Goal: Communication & Community: Answer question/provide support

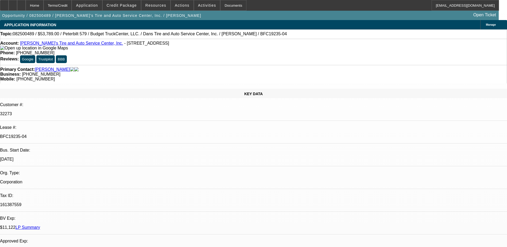
select select "0"
select select "0.1"
select select "0"
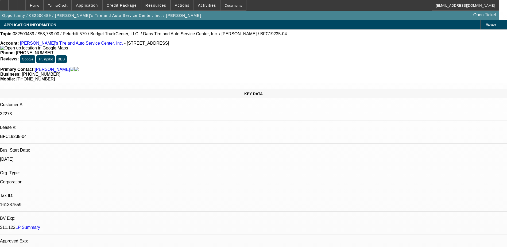
select select "0.1"
select select "0"
select select "0.1"
select select "0"
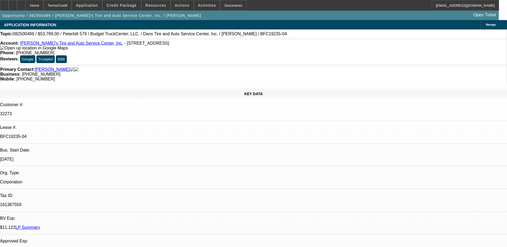
select select "0"
select select "0.1"
select select "1"
select select "3"
select select "5"
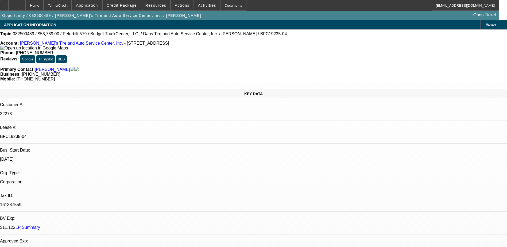
select select "1"
select select "3"
select select "4"
select select "1"
select select "3"
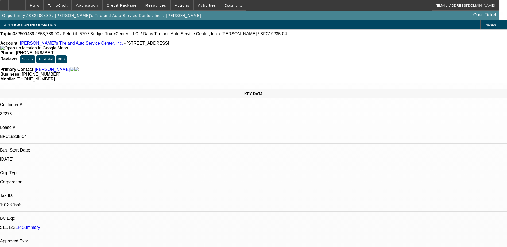
select select "4"
select select "1"
select select "3"
select select "4"
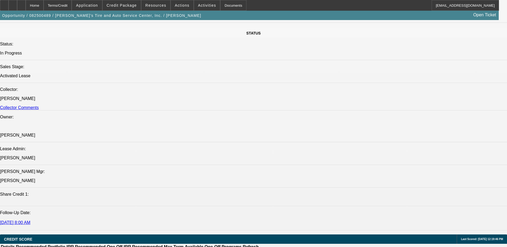
scroll to position [588, 0]
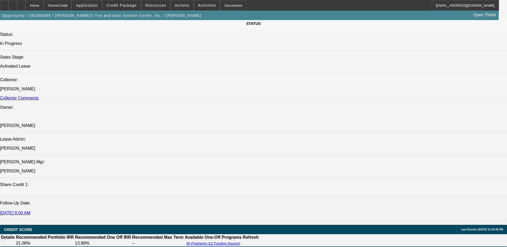
drag, startPoint x: 149, startPoint y: 162, endPoint x: 33, endPoint y: 159, distance: 116.5
copy span "ALL ARE SERVICE DEALS, CUSTOMER HAD BEEN CHANGING THE PAYMENT DATE, , HOWEVER P…"
drag, startPoint x: 150, startPoint y: 162, endPoint x: 33, endPoint y: 157, distance: 116.6
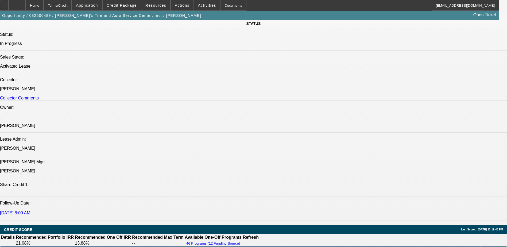
copy span "ALL ARE SERVICE DEALS, CUSTOMER HAD BEEN CHANGING THE PAYMENT DATE, , HOWEVER P…"
radio input "true"
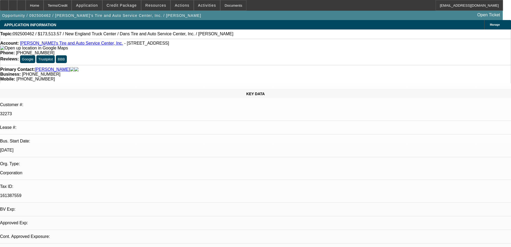
select select "0"
select select "2"
select select "0.1"
select select "4"
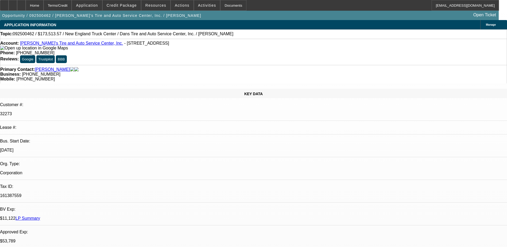
paste textarea "ALL ARE SERVICE DEALS, CUSTOMER HAD BEEN CHANGING THE PAYMENT DATE, , HOWEVER P…"
type textarea "ALL ARE SERVICE DEALS, CUSTOMER HAD BEEN CHANGING THE PAYMENT DATE, , HOWEVER P…"
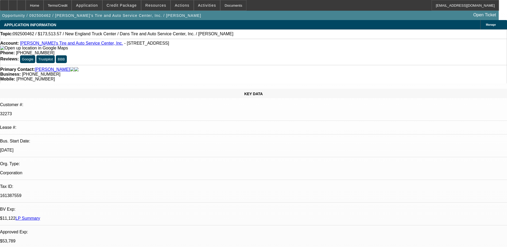
radio input "true"
drag, startPoint x: 366, startPoint y: 92, endPoint x: 343, endPoint y: 94, distance: 22.8
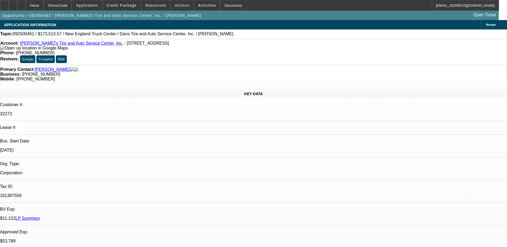
scroll to position [13, 0]
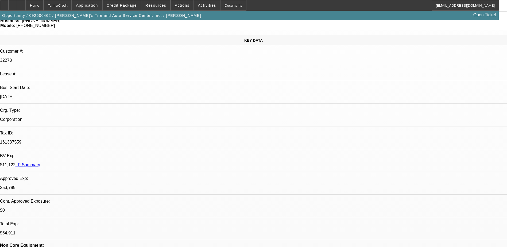
scroll to position [0, 0]
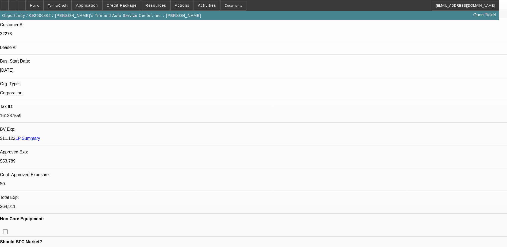
scroll to position [80, 0]
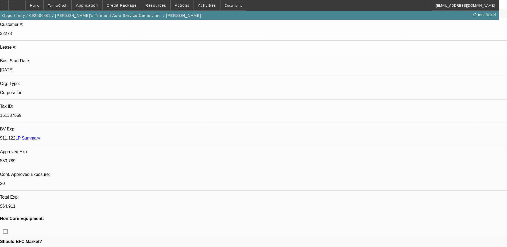
drag, startPoint x: 445, startPoint y: 98, endPoint x: 468, endPoint y: 95, distance: 22.9
type textarea "THESE ARE SERVICE DEALS, CUSTOMER HAD BEEN CHANGING THE PAYMENT DATE, HOWEVER P…"
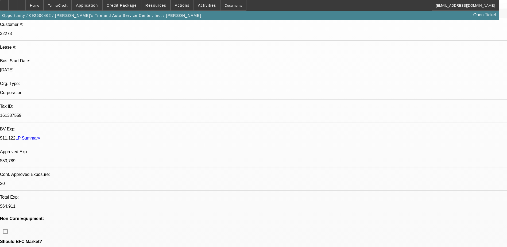
radio input "false"
radio input "true"
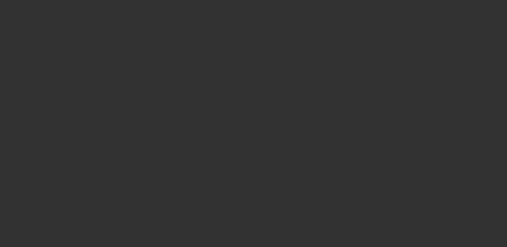
scroll to position [0, 0]
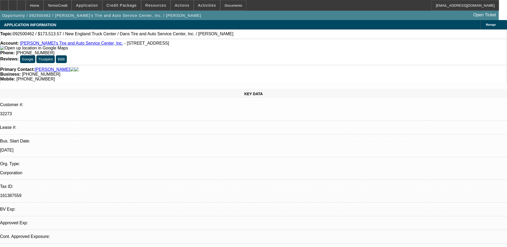
select select "0"
select select "2"
select select "0.1"
select select "1"
select select "2"
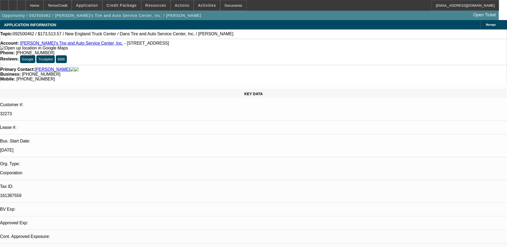
select select "4"
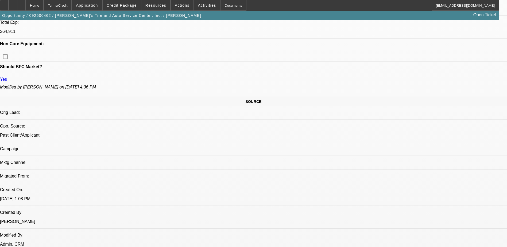
scroll to position [252, 0]
